Goal: Task Accomplishment & Management: Use online tool/utility

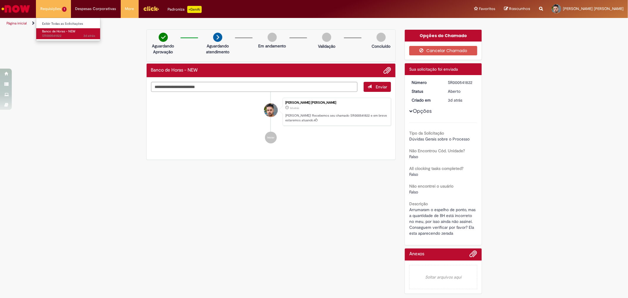
click at [54, 33] on span "Banco de Horas - NEW" at bounding box center [58, 31] width 33 height 4
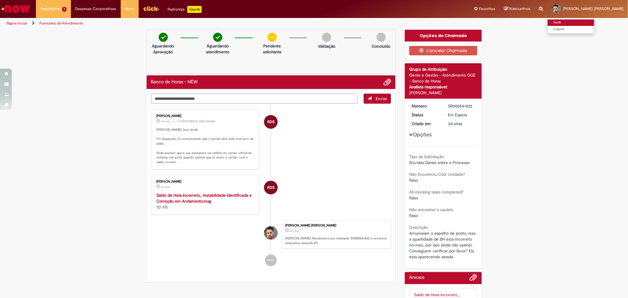
click at [579, 21] on link "Perfil" at bounding box center [571, 22] width 47 height 6
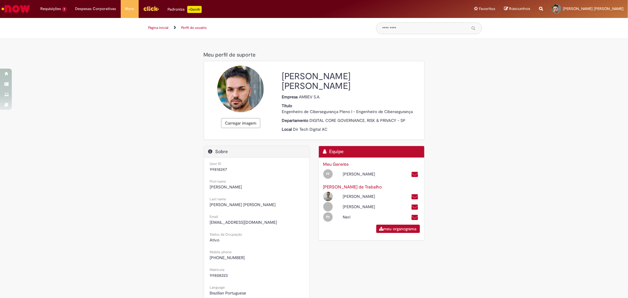
click at [19, 3] on img "Ir para a Homepage" at bounding box center [16, 9] width 30 height 12
